Goal: Check status: Check status

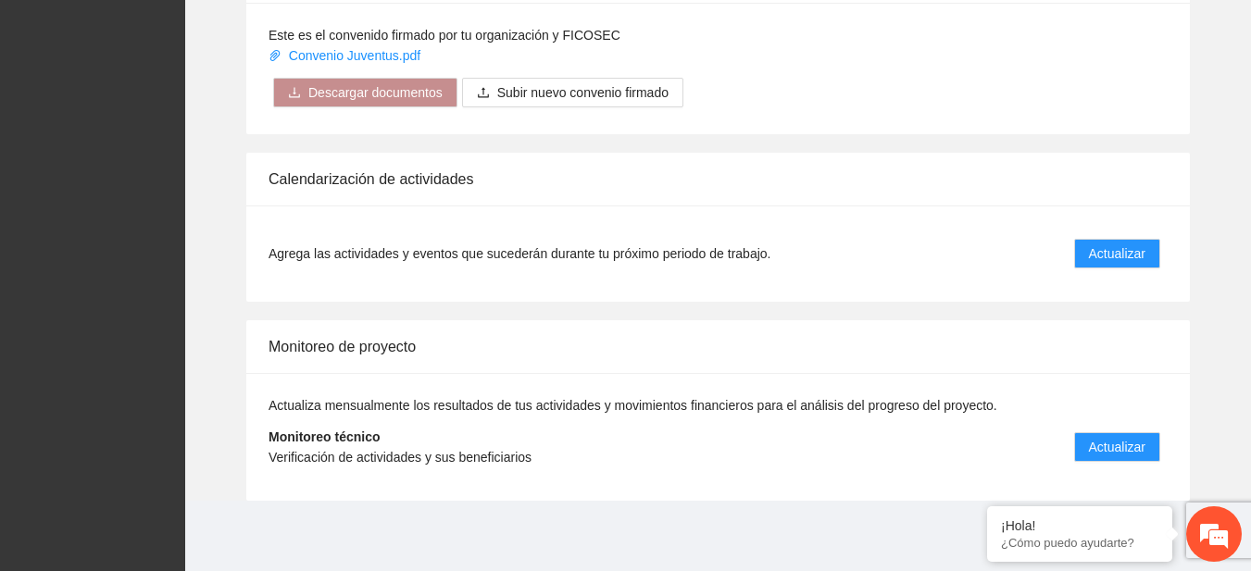
scroll to position [1507, 0]
click at [1137, 442] on span "Actualizar" at bounding box center [1117, 447] width 56 height 20
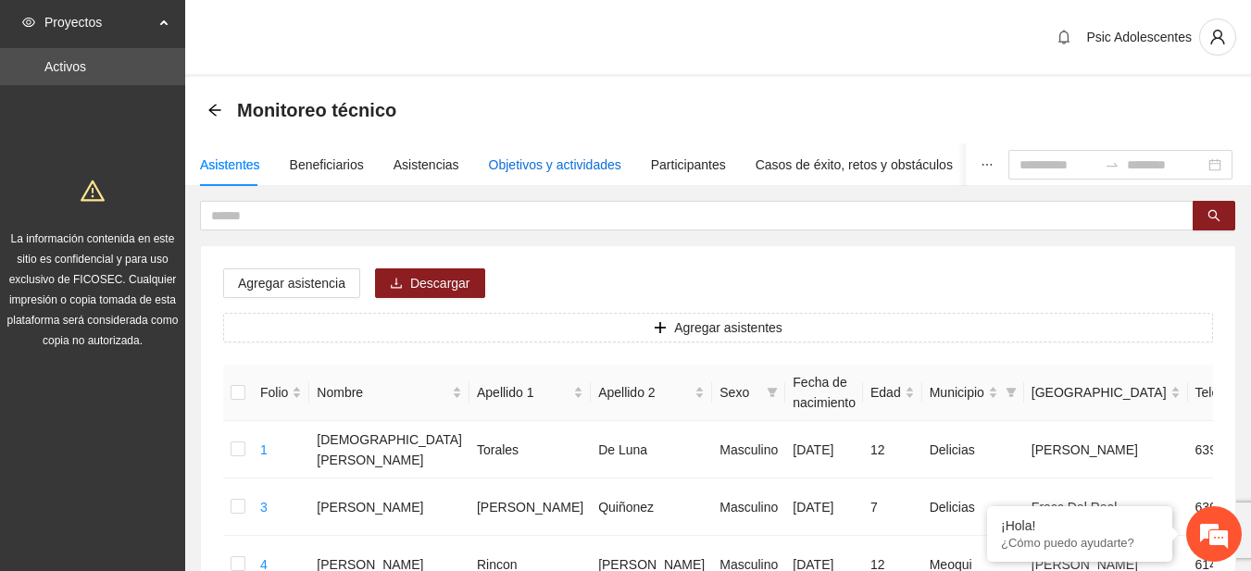
click at [555, 159] on div "Objetivos y actividades" at bounding box center [555, 165] width 132 height 20
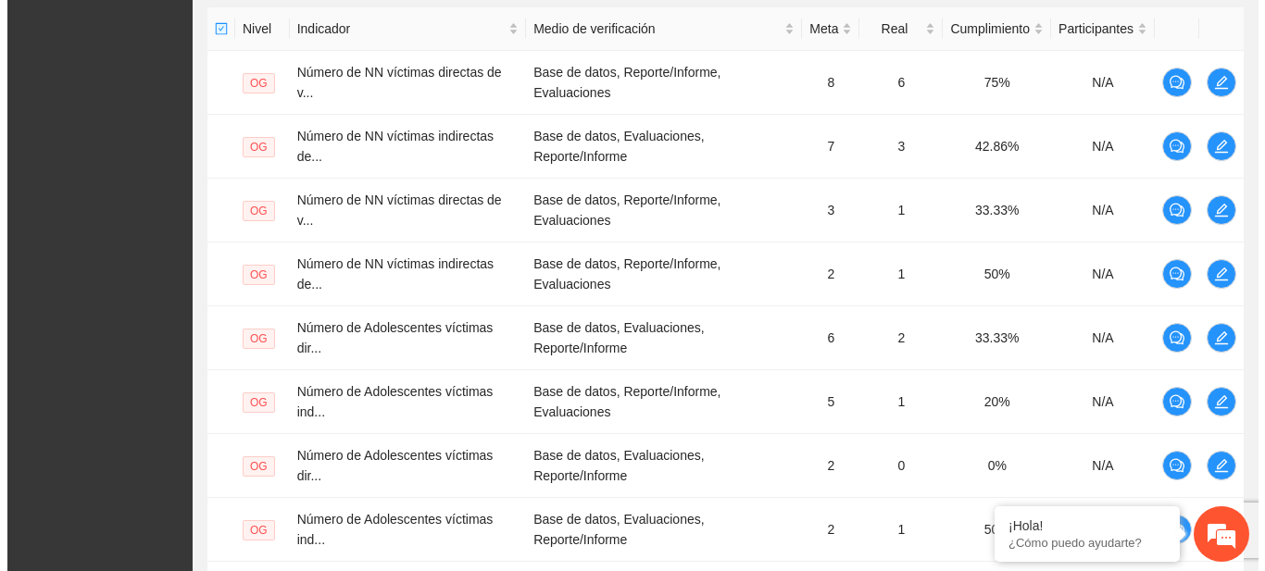
scroll to position [458, 0]
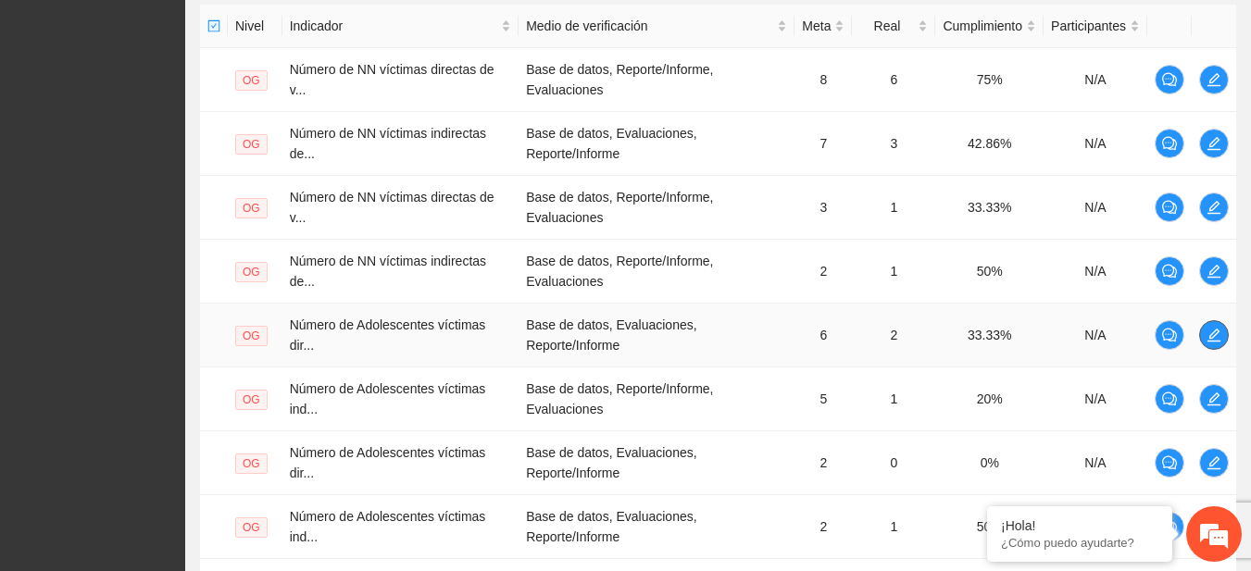
click at [1209, 341] on icon "edit" at bounding box center [1213, 335] width 13 height 13
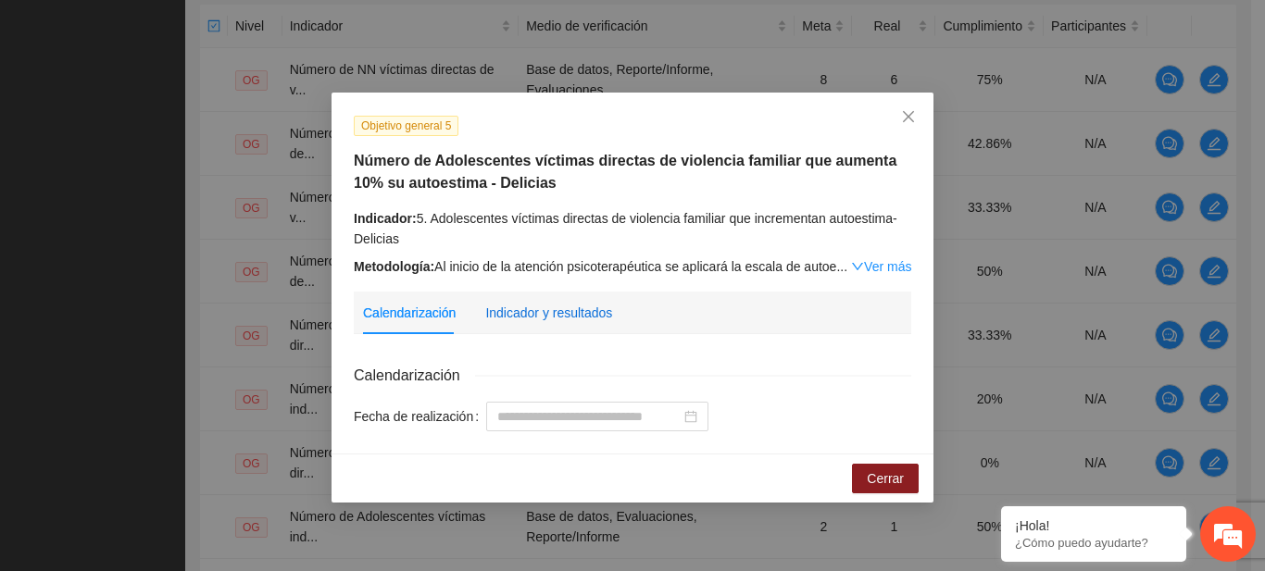
click at [563, 310] on div "Indicador y resultados" at bounding box center [548, 313] width 127 height 20
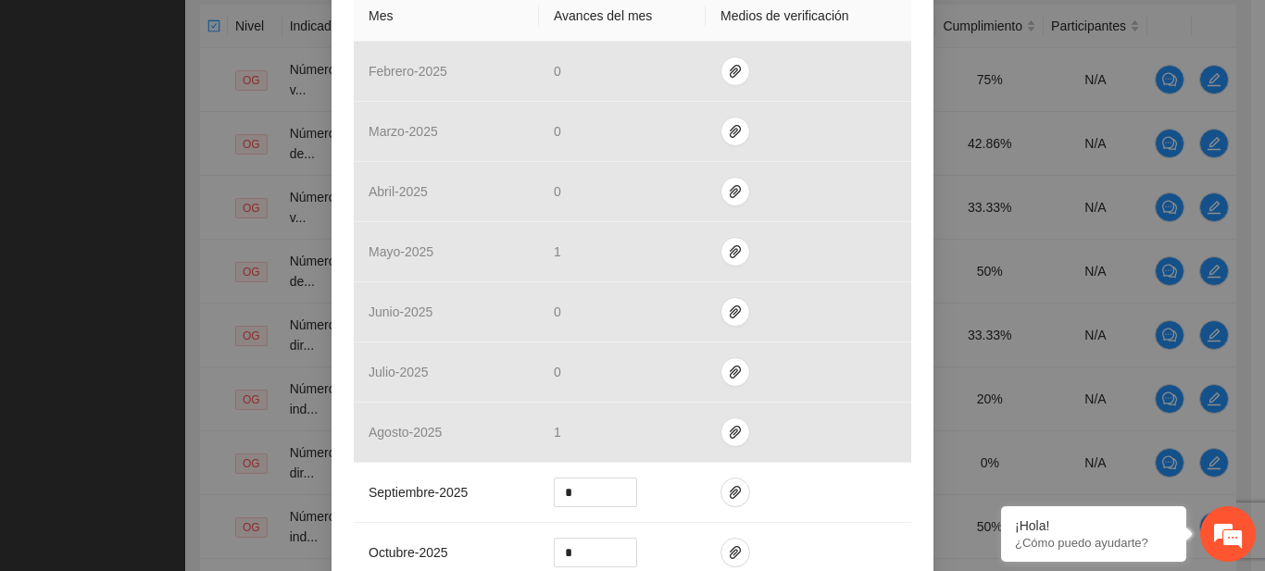
scroll to position [509, 0]
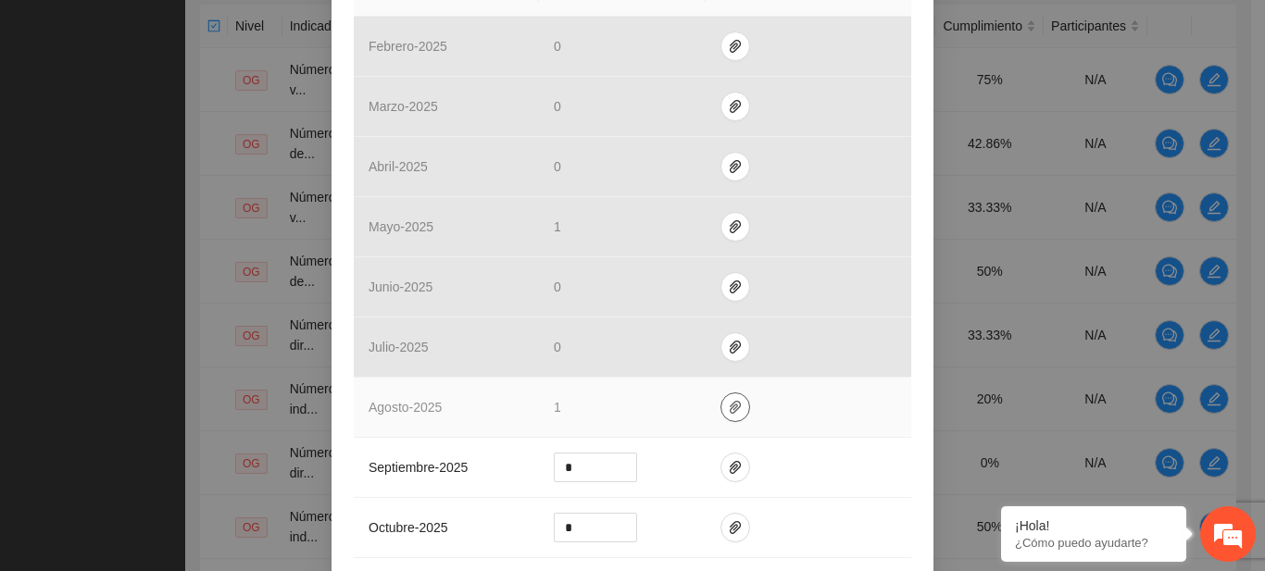
click at [730, 400] on icon "paper-clip" at bounding box center [735, 407] width 15 height 15
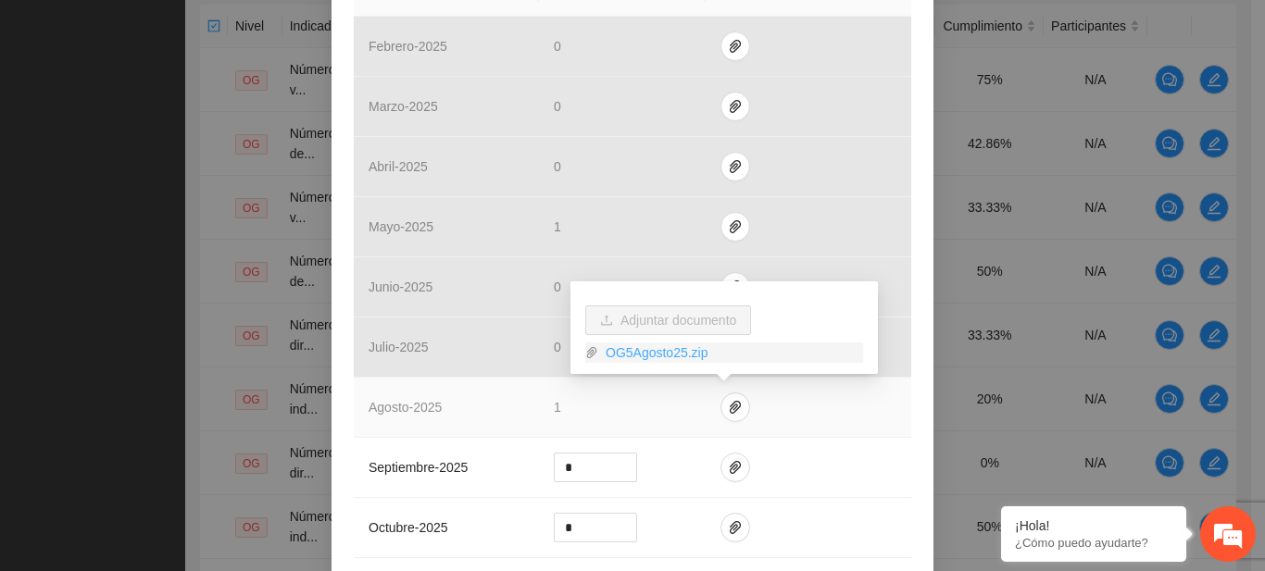
click at [668, 346] on link "OG5Agosto25.zip" at bounding box center [730, 353] width 265 height 20
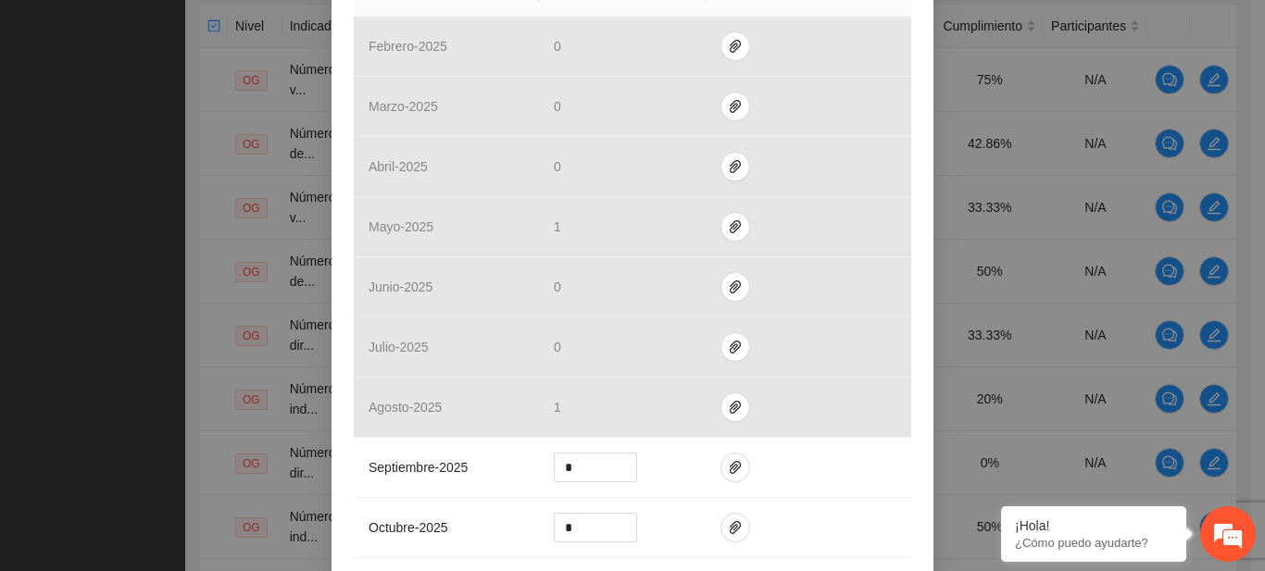
click at [84, 288] on div "Objetivo general 5 Número de Adolescentes víctimas directas de violencia famili…" at bounding box center [632, 285] width 1265 height 571
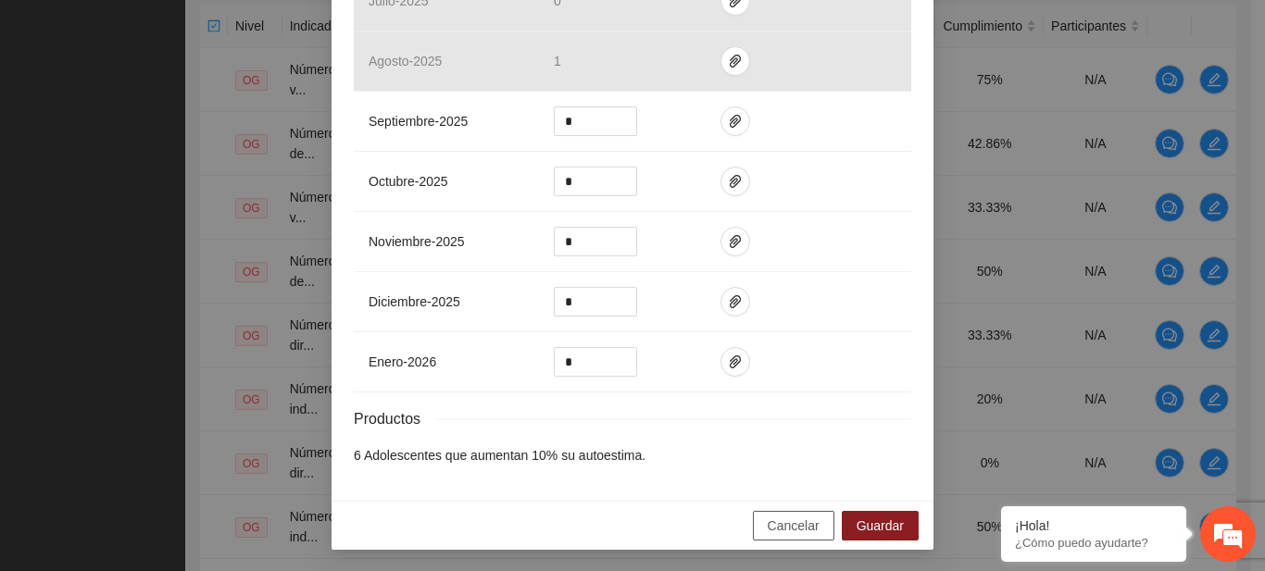
click at [775, 528] on span "Cancelar" at bounding box center [793, 526] width 52 height 20
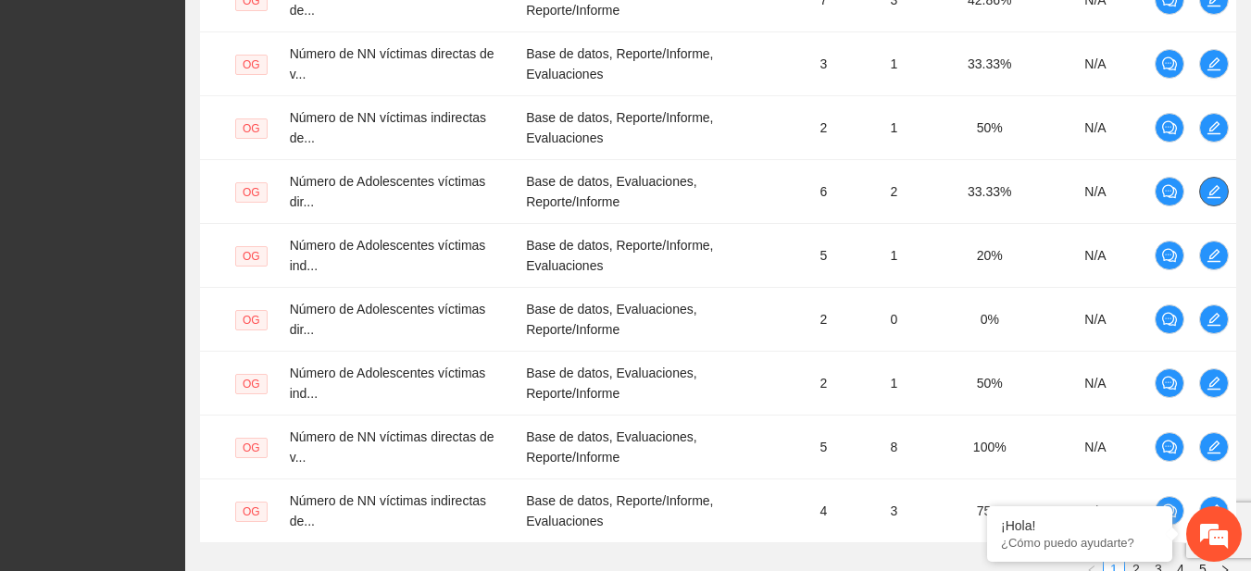
scroll to position [752, 0]
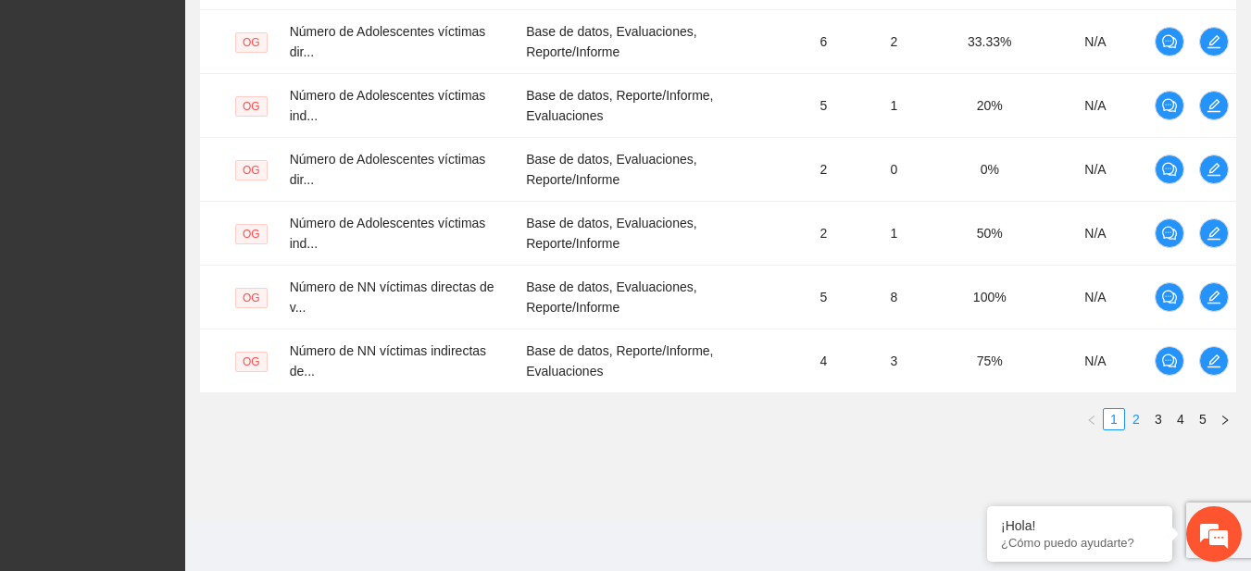
click at [1145, 423] on link "2" at bounding box center [1136, 419] width 20 height 20
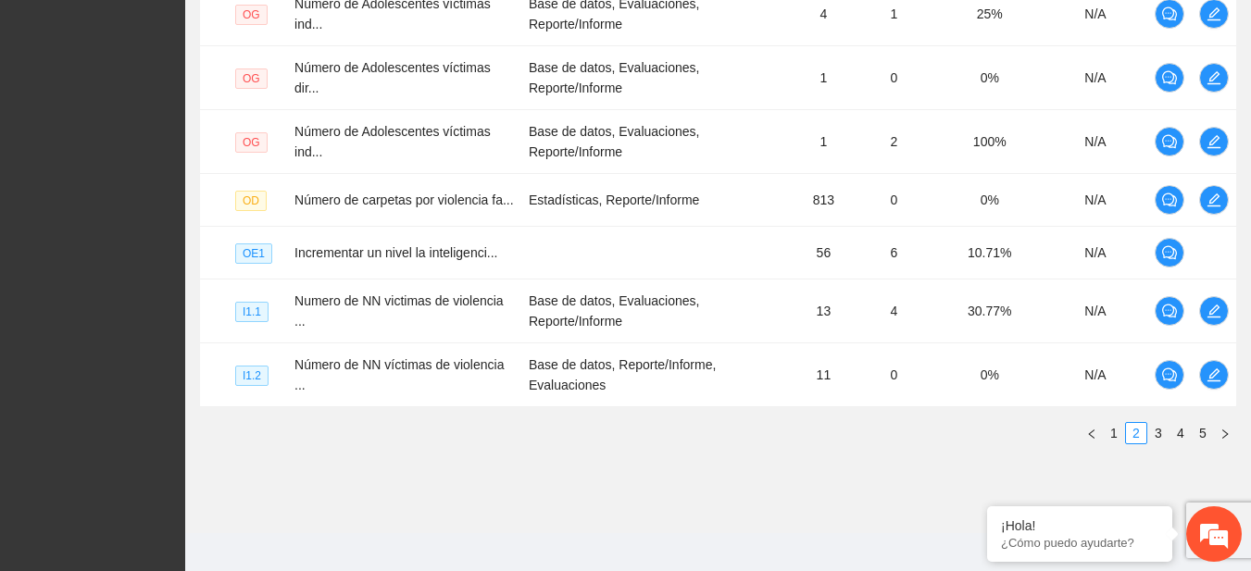
scroll to position [729, 0]
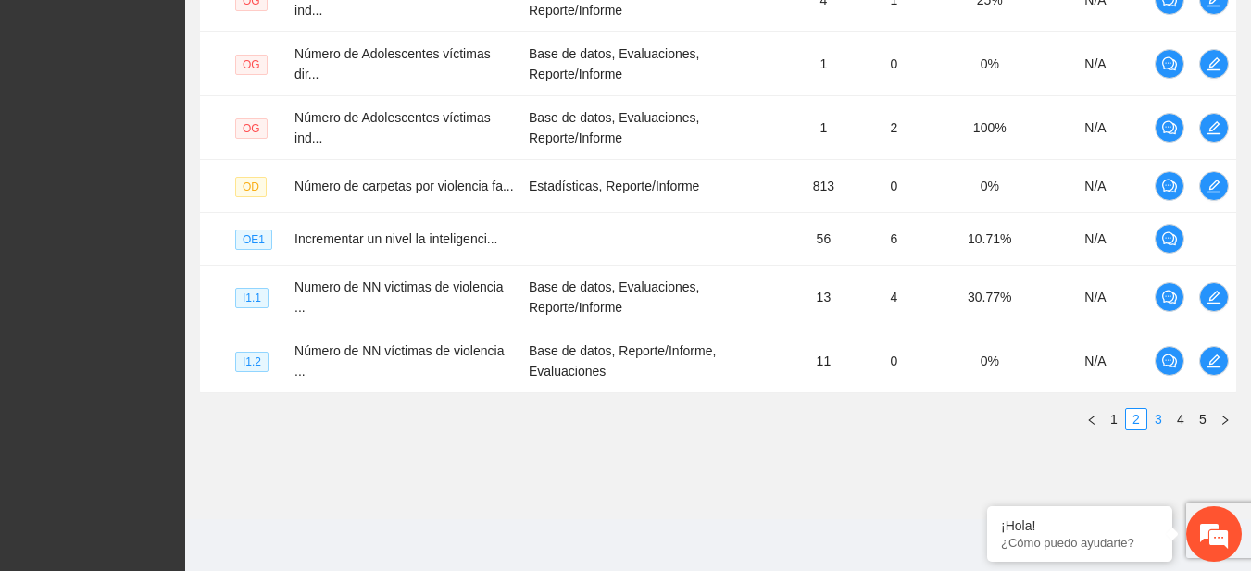
click at [1168, 411] on li "3" at bounding box center [1158, 419] width 22 height 22
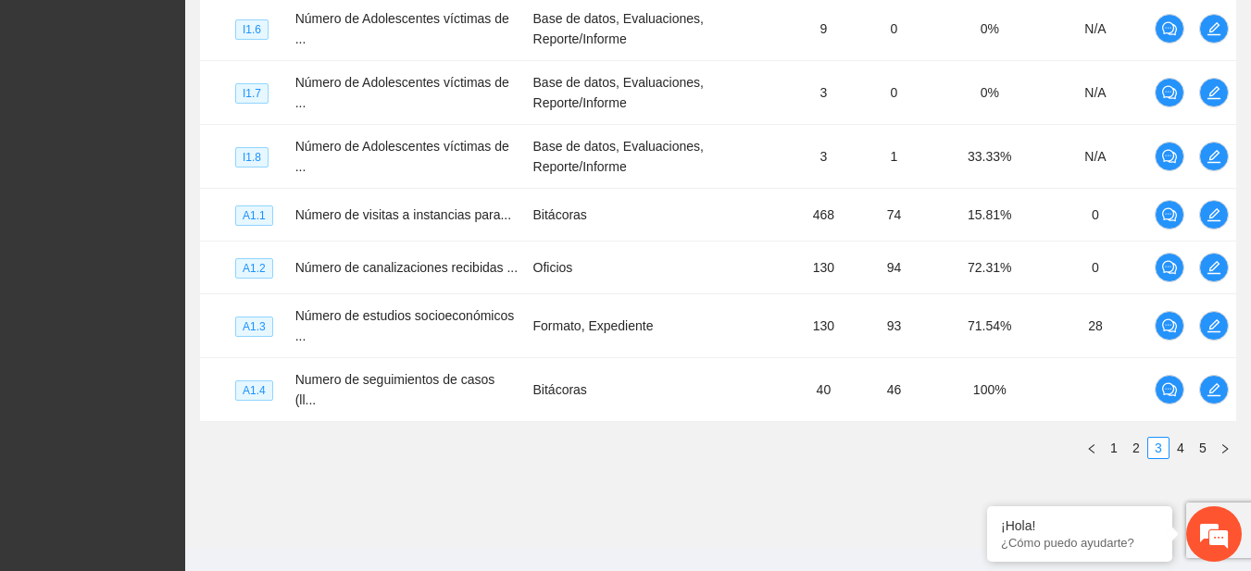
scroll to position [718, 0]
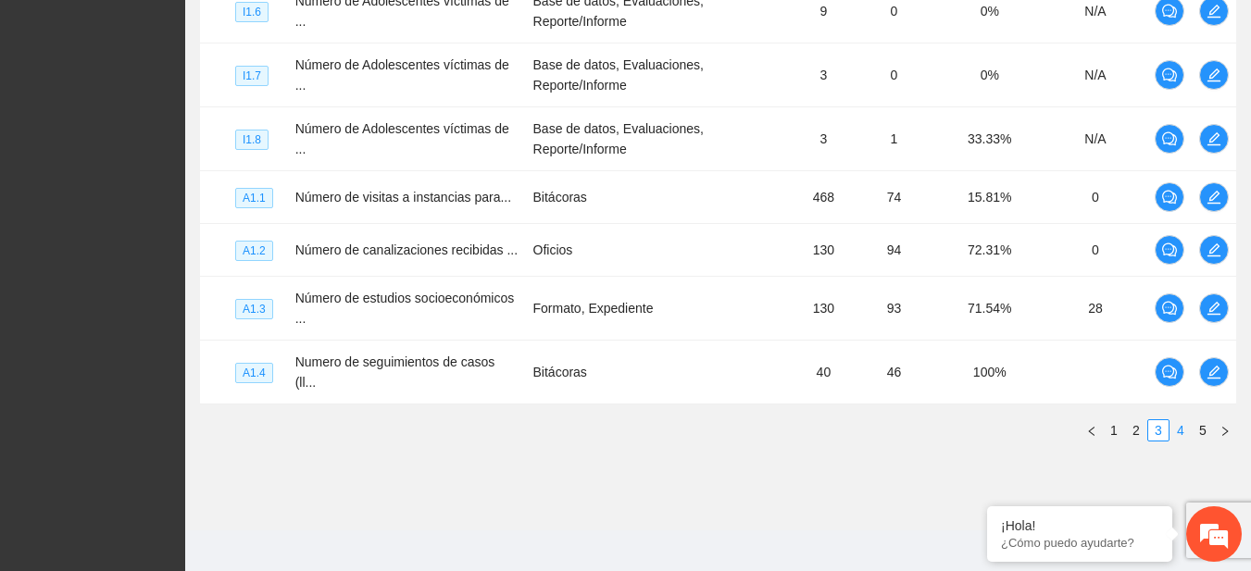
click at [1184, 422] on link "4" at bounding box center [1180, 430] width 20 height 20
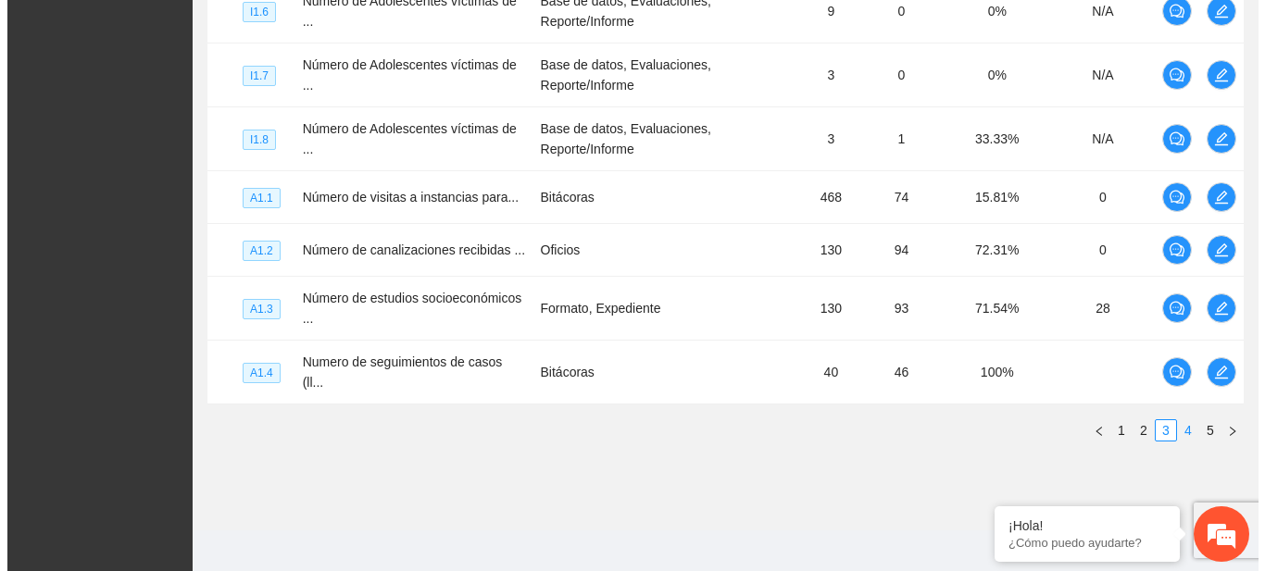
scroll to position [641, 0]
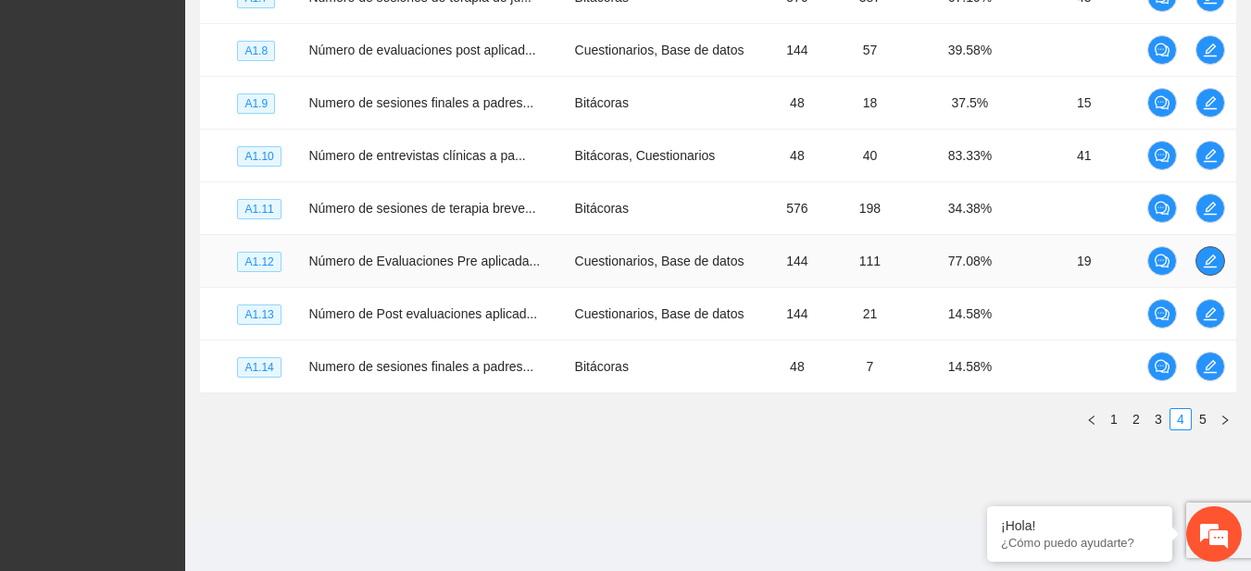
click at [1216, 261] on icon "edit" at bounding box center [1209, 261] width 15 height 15
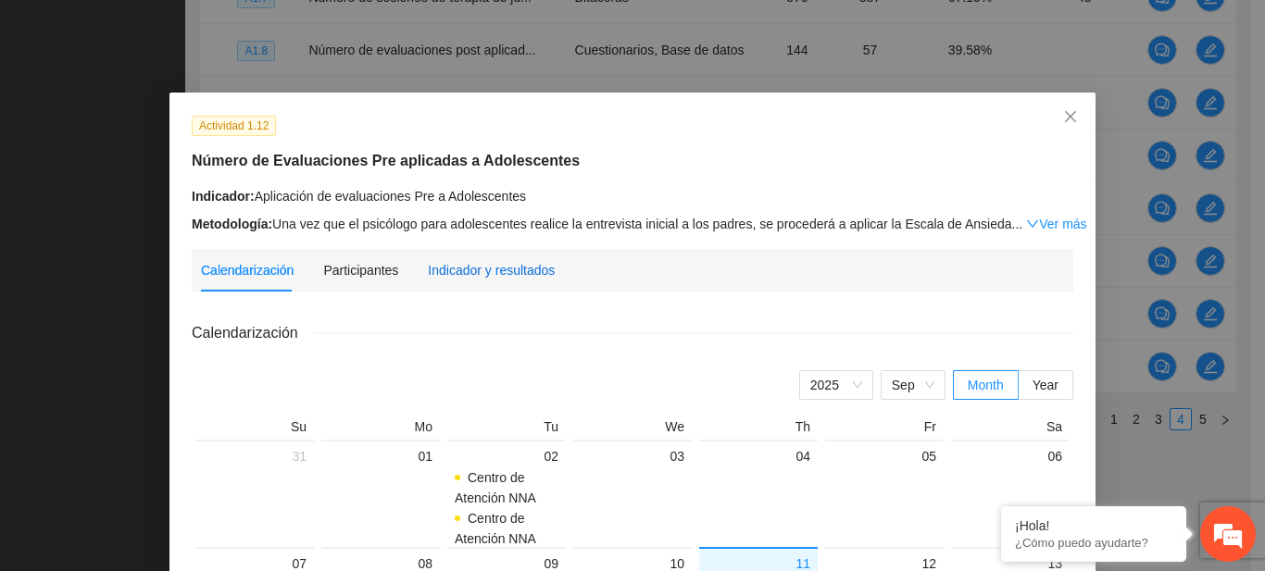
click at [463, 274] on div "Indicador y resultados" at bounding box center [491, 270] width 127 height 20
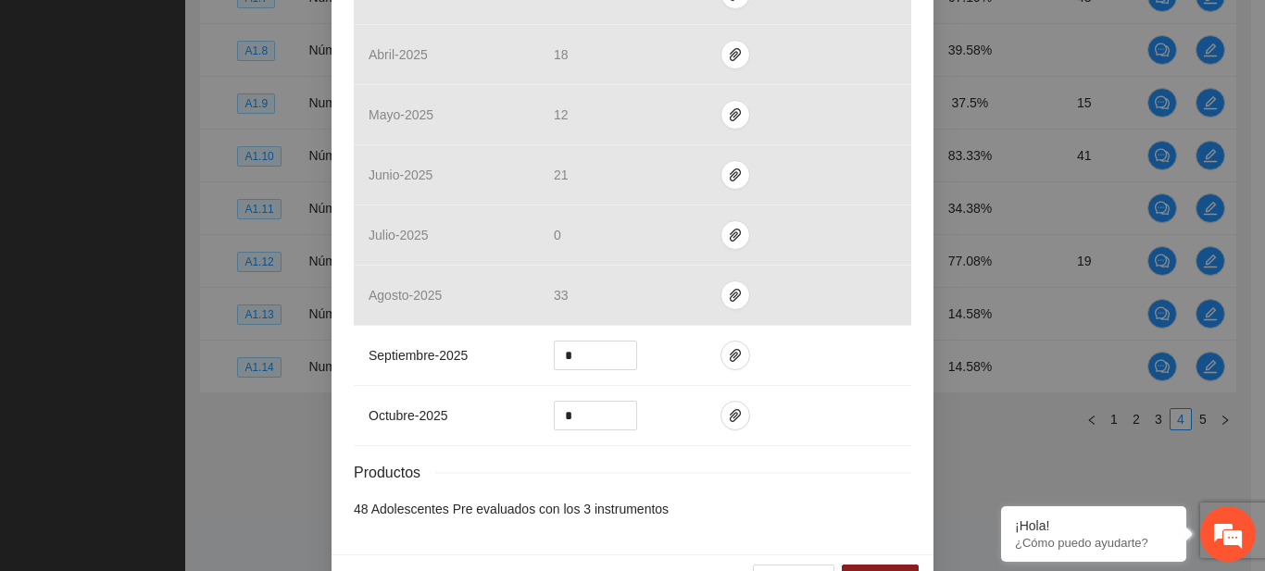
scroll to position [632, 0]
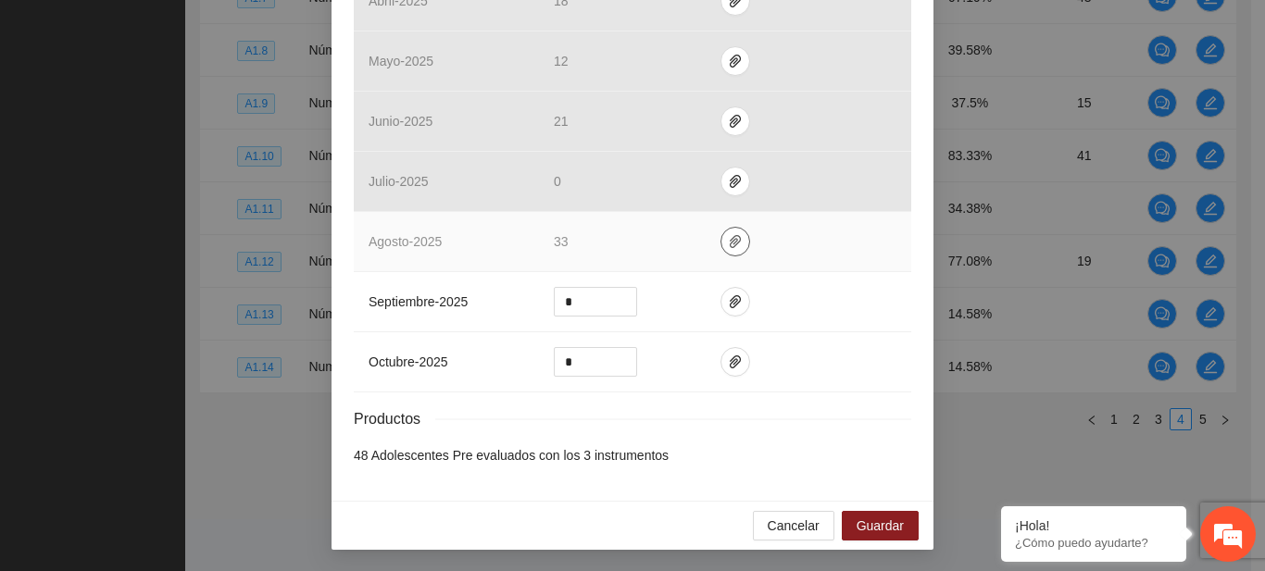
click at [728, 247] on icon "paper-clip" at bounding box center [735, 241] width 15 height 15
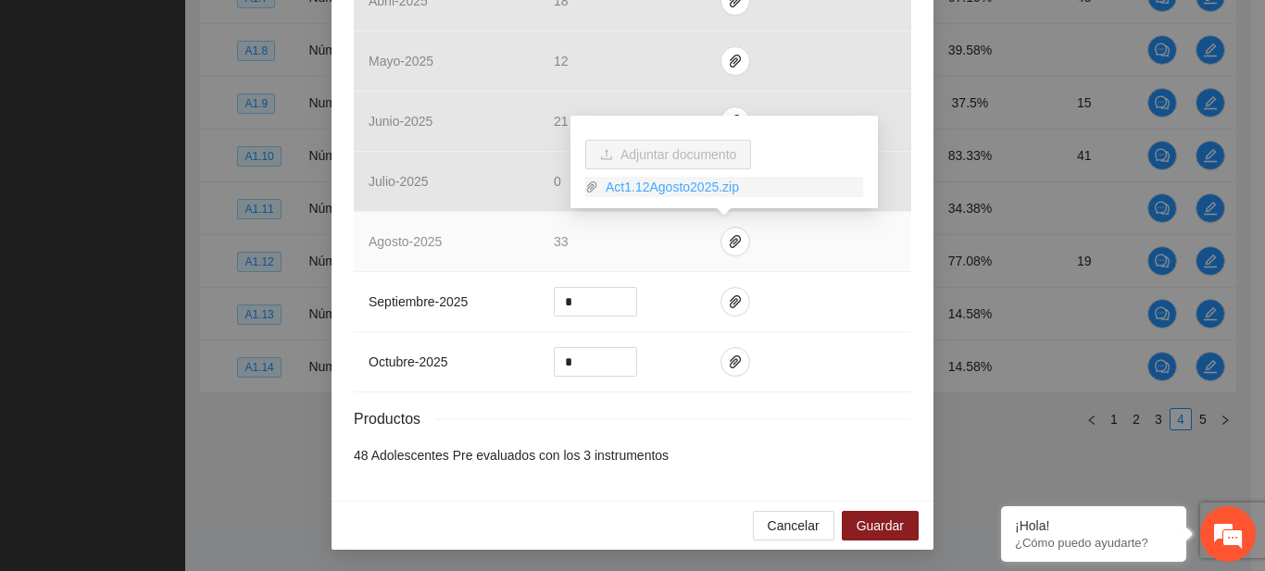
click at [678, 190] on link "Act1.12Agosto2025.zip" at bounding box center [730, 187] width 265 height 20
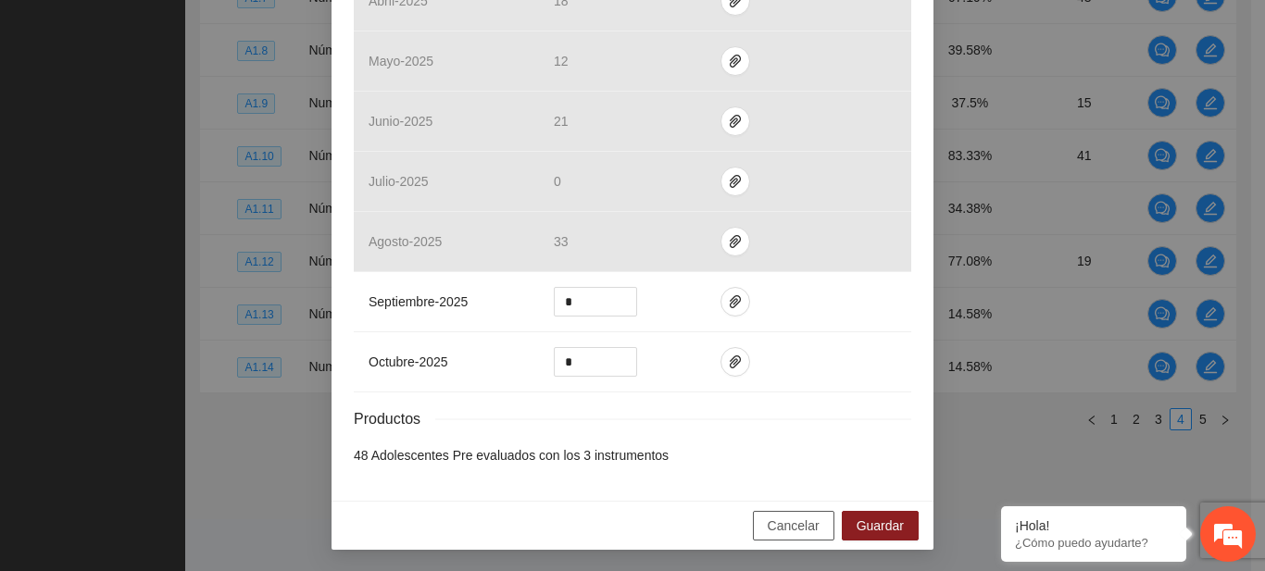
click at [796, 516] on span "Cancelar" at bounding box center [793, 526] width 52 height 20
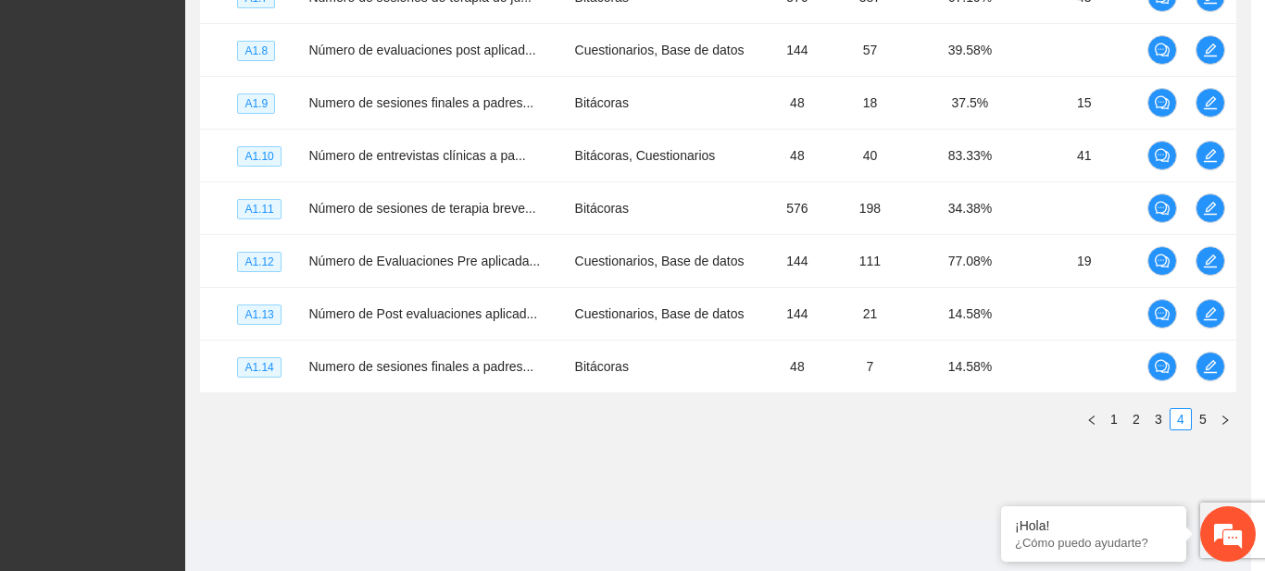
scroll to position [540, 0]
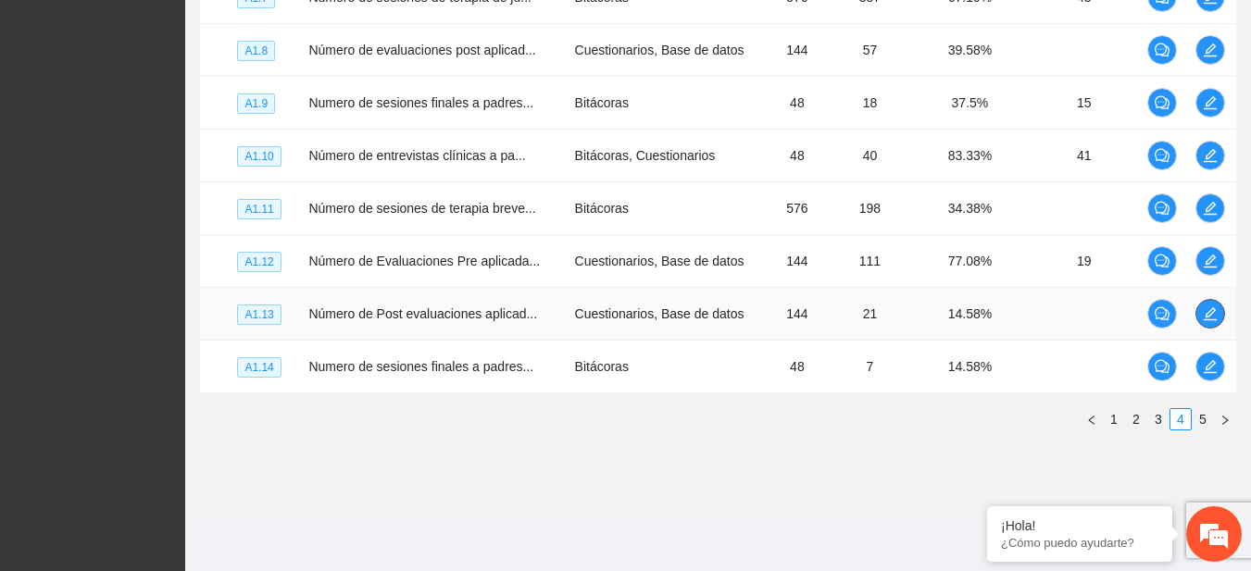
click at [1212, 318] on icon "edit" at bounding box center [1209, 313] width 15 height 15
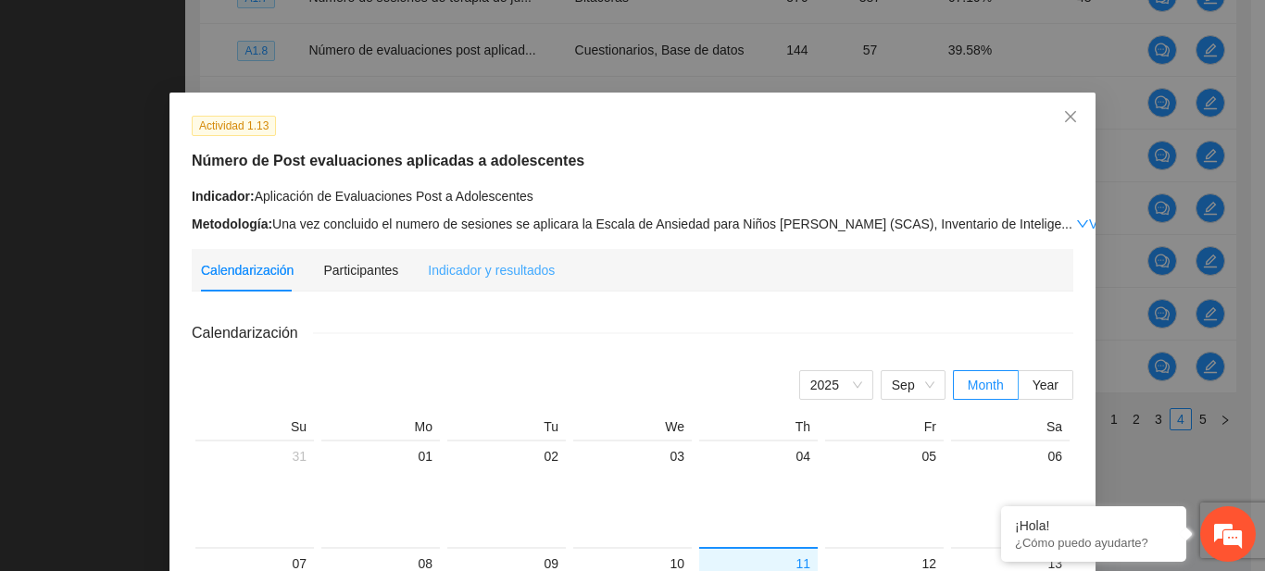
click at [514, 280] on div "Indicador y resultados" at bounding box center [491, 270] width 127 height 43
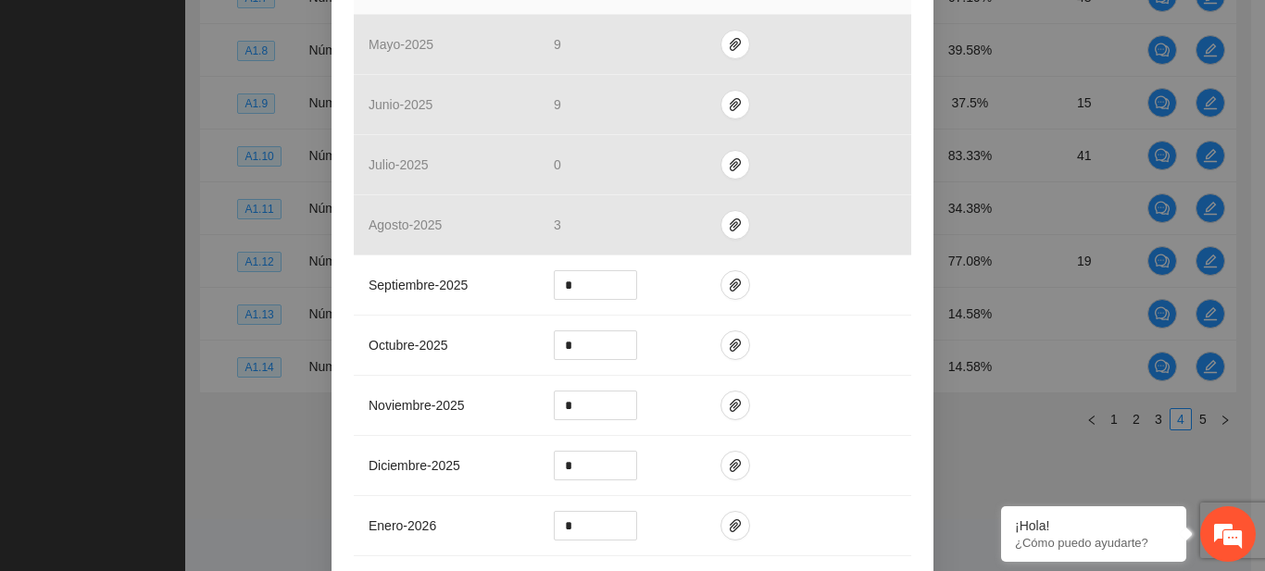
scroll to position [533, 0]
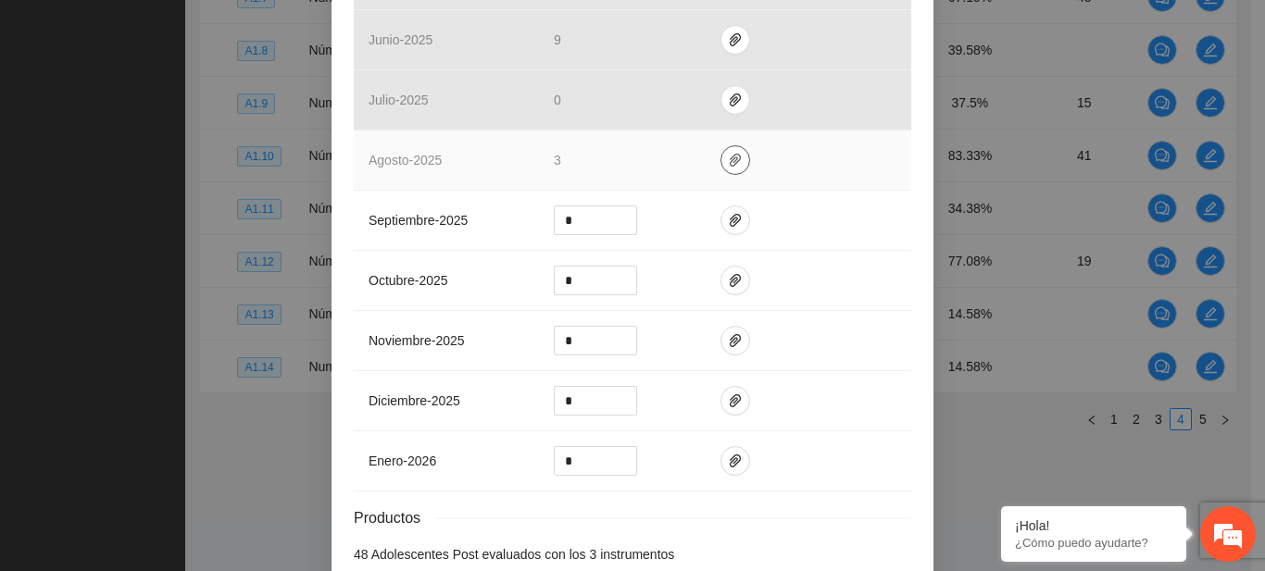
click at [721, 157] on span "paper-clip" at bounding box center [735, 160] width 28 height 15
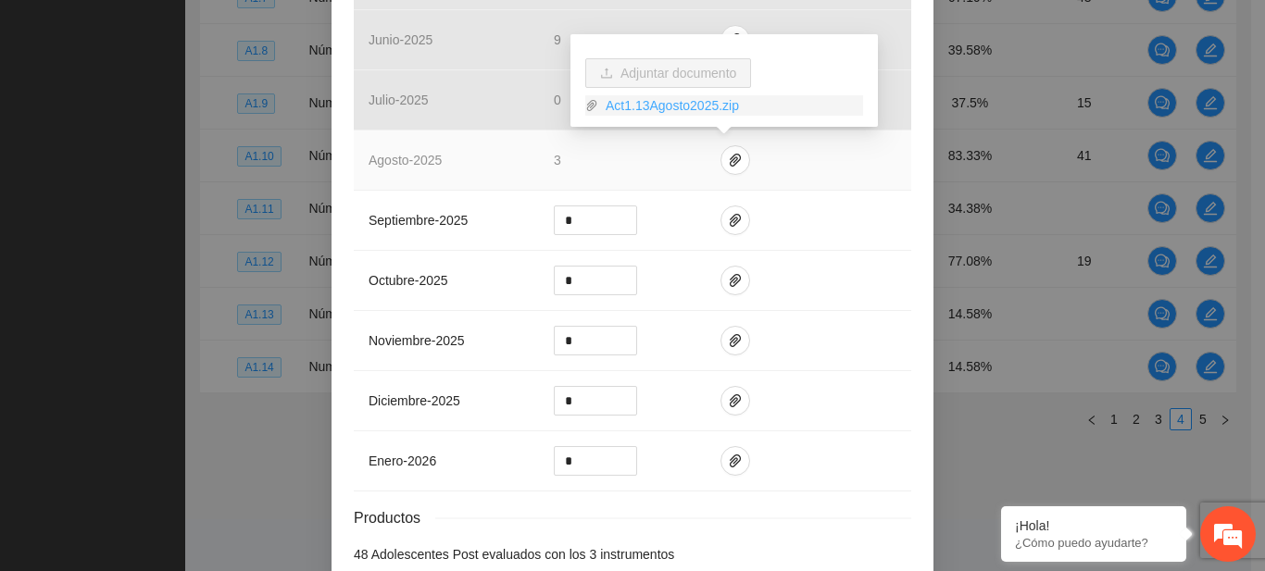
click at [712, 109] on link "Act1.13Agosto2025.zip" at bounding box center [730, 105] width 265 height 20
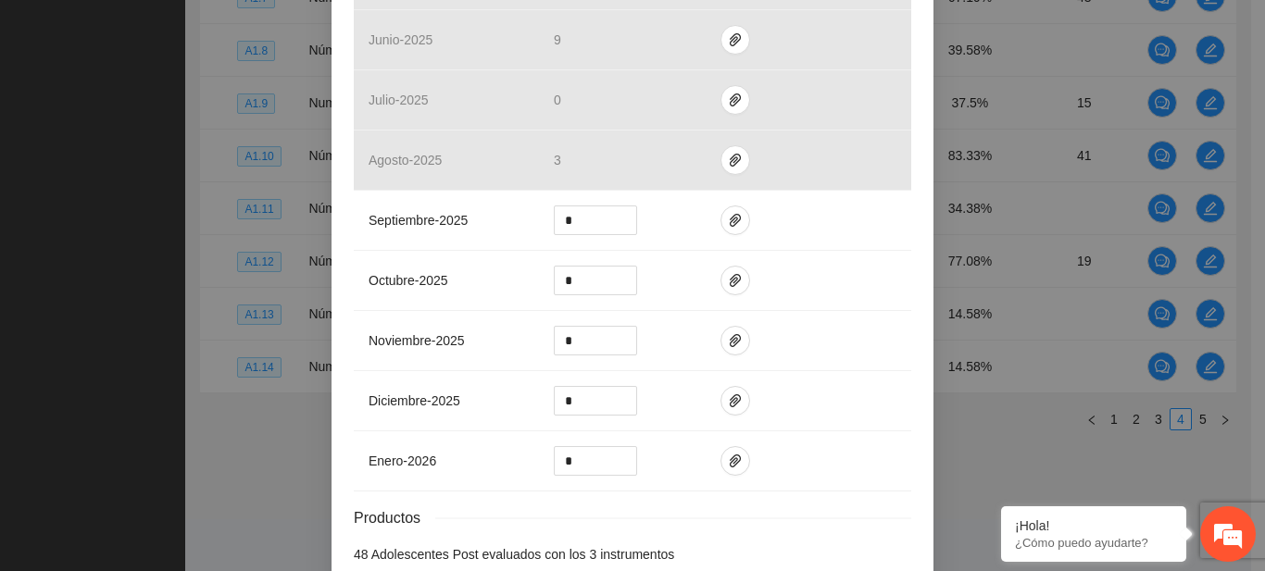
scroll to position [632, 0]
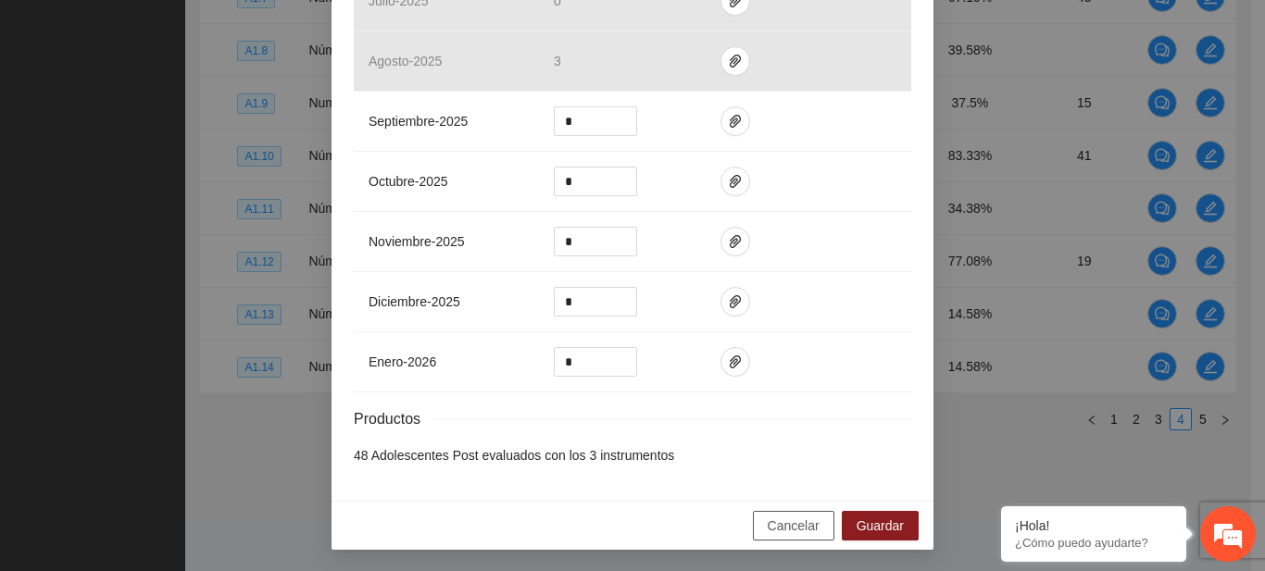
click at [793, 518] on span "Cancelar" at bounding box center [793, 526] width 52 height 20
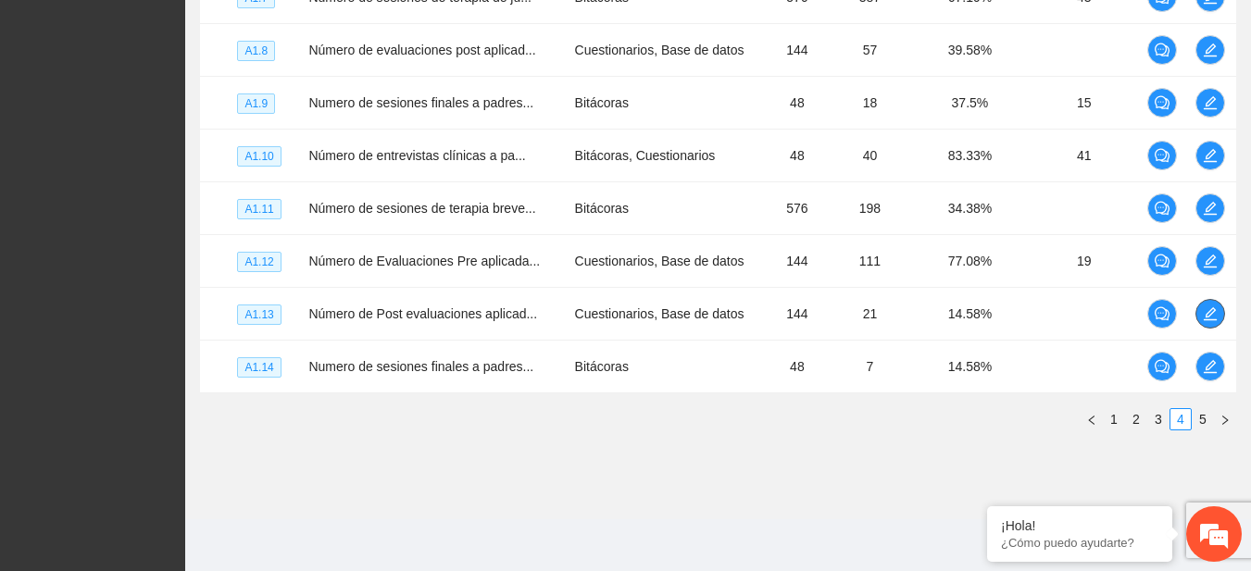
scroll to position [0, 0]
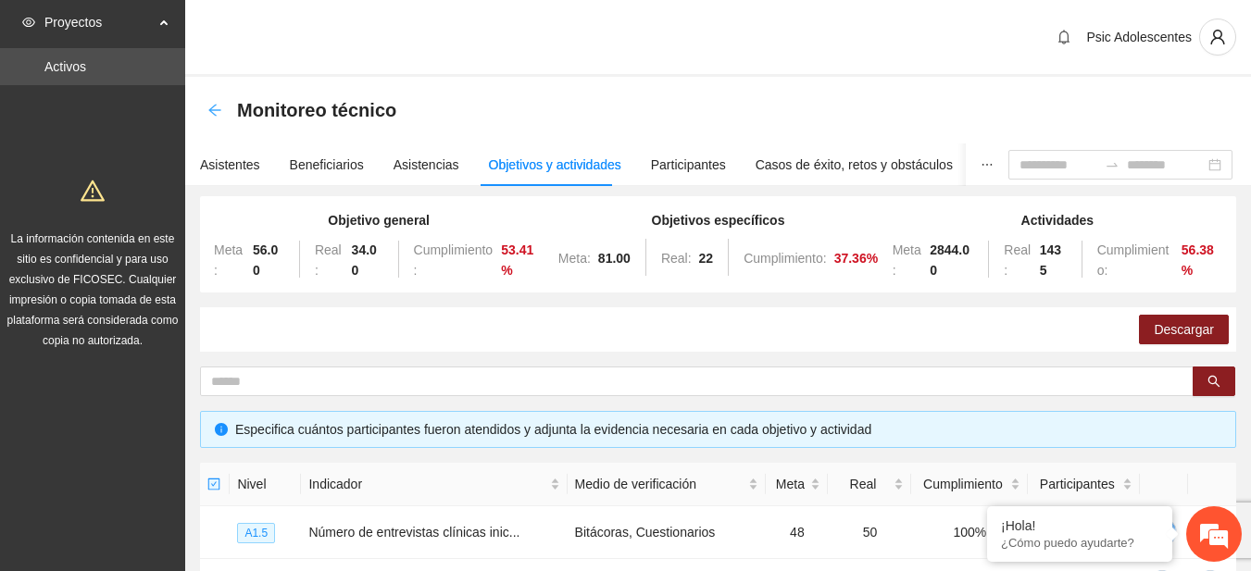
click at [212, 116] on icon "arrow-left" at bounding box center [214, 110] width 15 height 15
